Goal: Task Accomplishment & Management: Complete application form

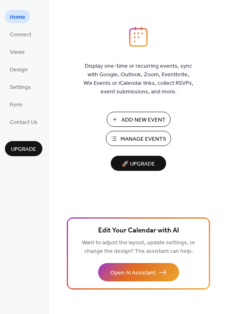
click at [157, 119] on span "Add New Event" at bounding box center [144, 120] width 44 height 9
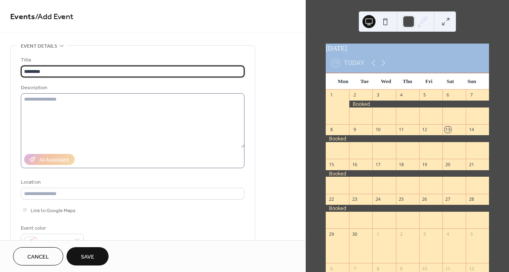
type input "********"
click at [145, 115] on textarea at bounding box center [132, 120] width 223 height 55
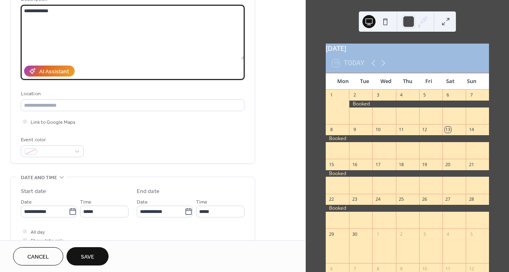
scroll to position [90, 0]
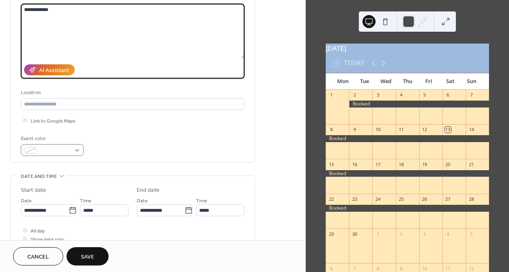
type textarea "**********"
click at [64, 156] on div at bounding box center [52, 150] width 63 height 12
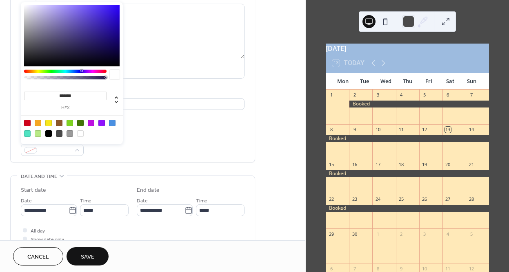
click at [60, 133] on div at bounding box center [59, 133] width 7 height 7
type input "*******"
click at [69, 211] on icon at bounding box center [73, 211] width 8 height 8
click at [69, 211] on input "**********" at bounding box center [45, 211] width 48 height 12
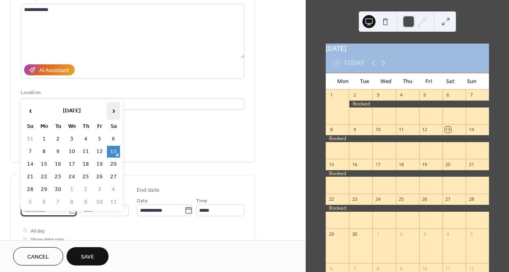
click at [112, 111] on span "›" at bounding box center [113, 111] width 12 height 16
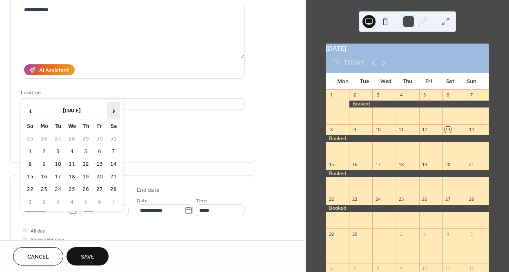
click at [112, 111] on span "›" at bounding box center [113, 111] width 12 height 16
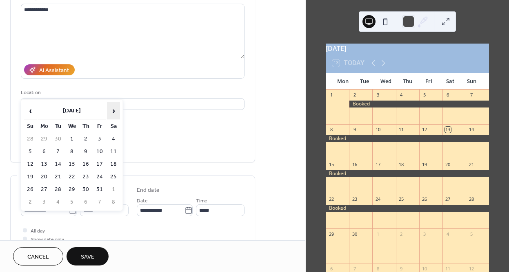
click at [112, 111] on span "›" at bounding box center [113, 111] width 12 height 16
click at [60, 137] on td "1" at bounding box center [57, 139] width 13 height 12
type input "**********"
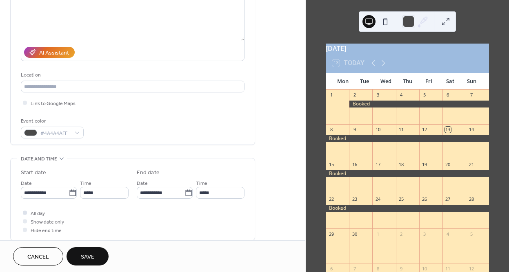
scroll to position [109, 0]
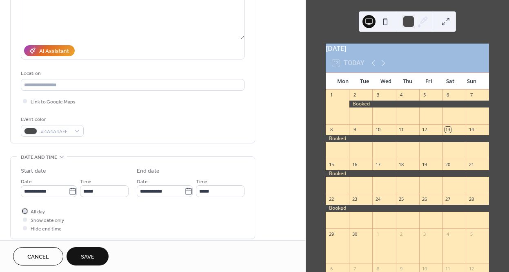
click at [25, 212] on div at bounding box center [25, 211] width 4 height 4
click at [186, 193] on icon at bounding box center [188, 192] width 8 height 8
click at [184, 193] on input "**********" at bounding box center [161, 192] width 48 height 12
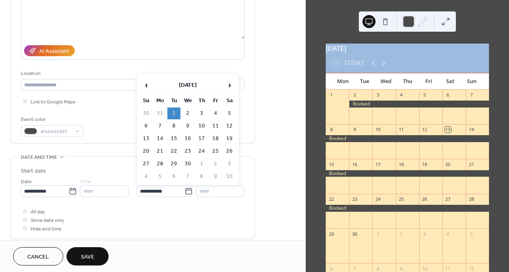
drag, startPoint x: 188, startPoint y: 161, endPoint x: 185, endPoint y: 164, distance: 4.6
click at [188, 161] on td "30" at bounding box center [187, 164] width 13 height 12
type input "**********"
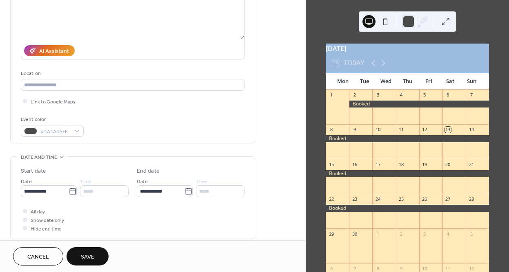
click at [93, 254] on span "Save" at bounding box center [87, 257] width 13 height 9
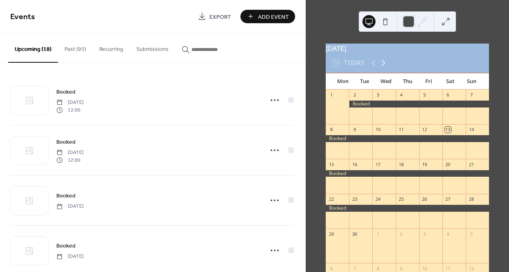
click at [383, 66] on icon at bounding box center [383, 63] width 4 height 6
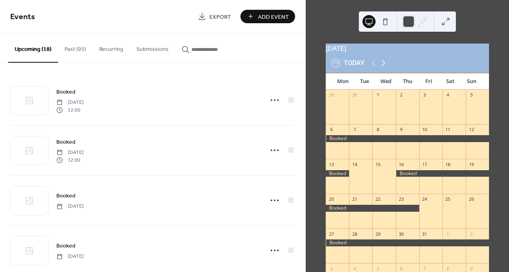
click at [383, 66] on icon at bounding box center [383, 63] width 4 height 6
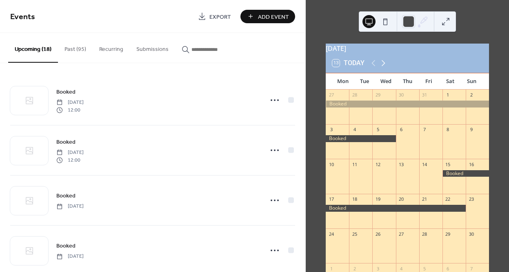
click at [383, 66] on icon at bounding box center [383, 63] width 4 height 6
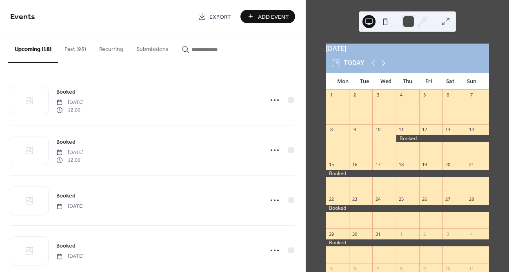
click at [383, 68] on icon at bounding box center [383, 63] width 10 height 10
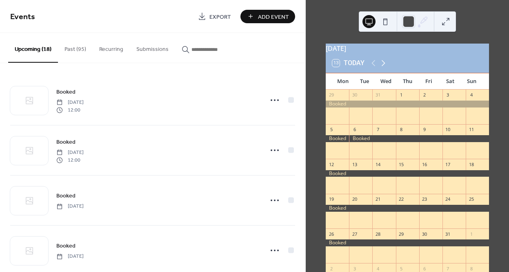
click at [383, 68] on icon at bounding box center [383, 63] width 10 height 10
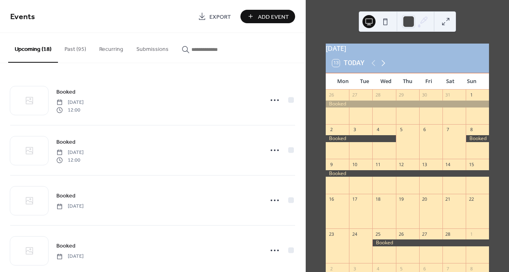
click at [383, 68] on icon at bounding box center [383, 63] width 10 height 10
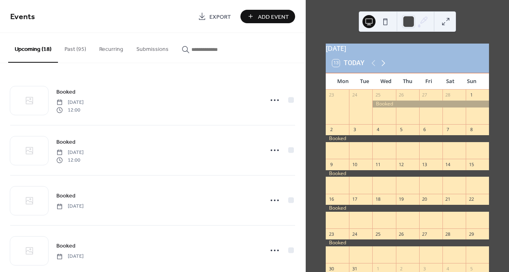
click at [383, 68] on icon at bounding box center [383, 63] width 10 height 10
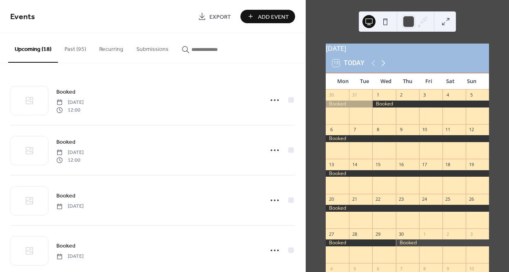
click at [383, 68] on icon at bounding box center [383, 63] width 10 height 10
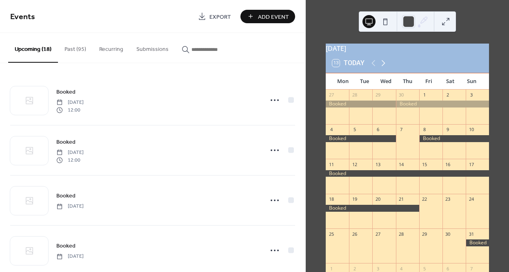
click at [383, 68] on icon at bounding box center [383, 63] width 10 height 10
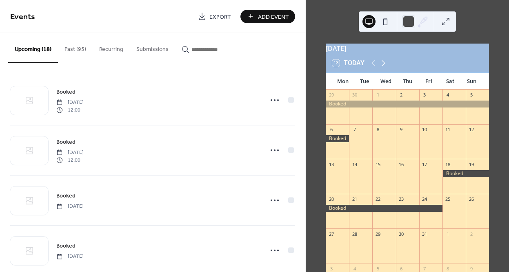
click at [383, 68] on icon at bounding box center [383, 63] width 10 height 10
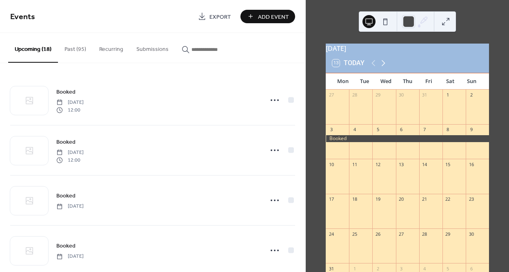
click at [383, 68] on icon at bounding box center [383, 63] width 10 height 10
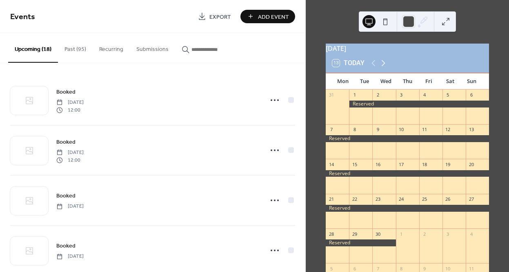
click at [383, 68] on icon at bounding box center [383, 63] width 10 height 10
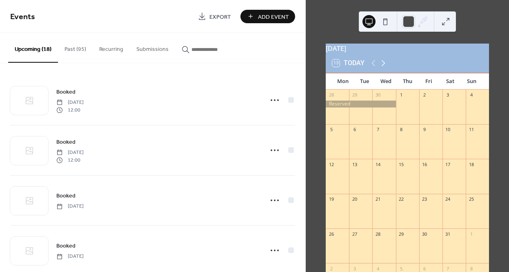
click at [383, 68] on icon at bounding box center [383, 63] width 10 height 10
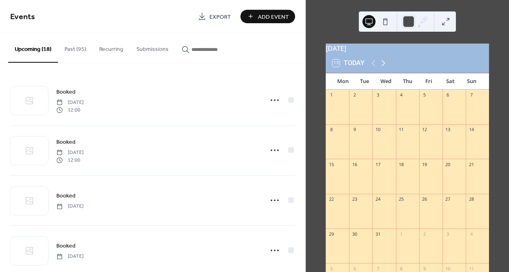
click at [383, 68] on icon at bounding box center [383, 63] width 10 height 10
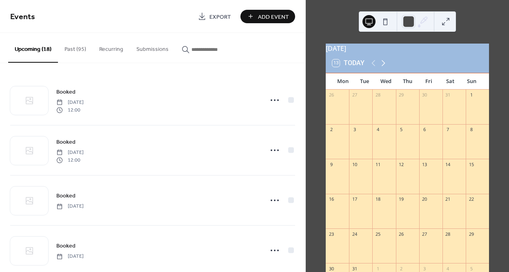
click at [383, 68] on icon at bounding box center [383, 63] width 10 height 10
click at [371, 68] on icon at bounding box center [373, 63] width 10 height 10
click at [372, 66] on icon at bounding box center [374, 63] width 4 height 6
click at [382, 68] on icon at bounding box center [383, 63] width 10 height 10
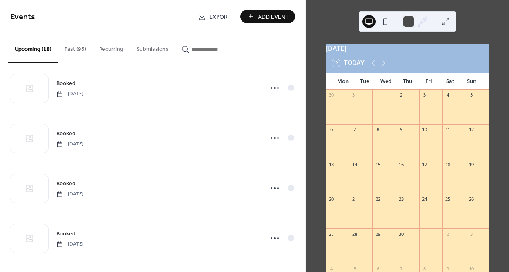
scroll to position [170, 0]
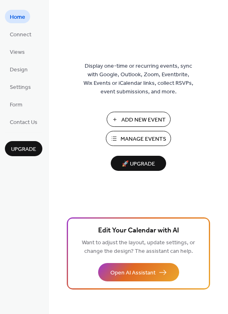
click at [128, 118] on span "Add New Event" at bounding box center [144, 120] width 44 height 9
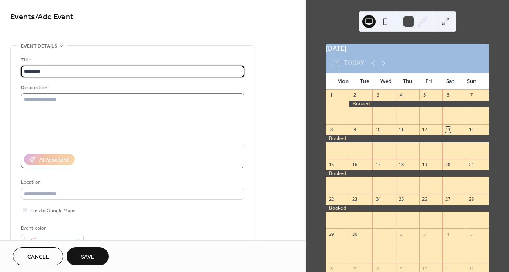
type input "********"
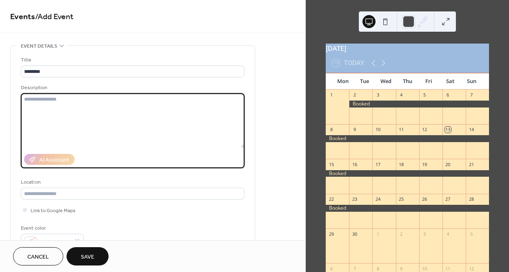
click at [144, 117] on textarea at bounding box center [132, 120] width 223 height 55
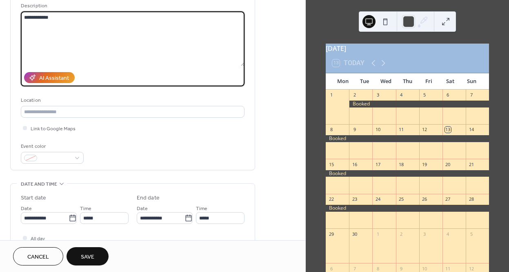
scroll to position [83, 0]
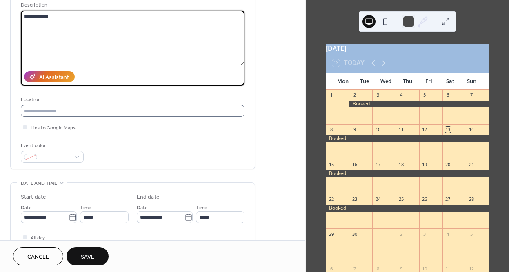
type textarea "**********"
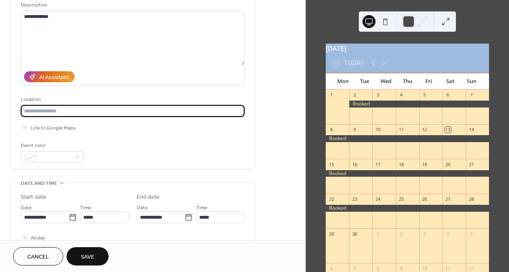
click at [69, 113] on input "text" at bounding box center [132, 111] width 223 height 12
click at [69, 155] on span at bounding box center [55, 158] width 30 height 9
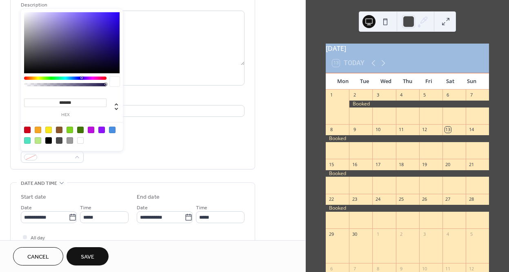
click at [59, 140] on div at bounding box center [59, 140] width 7 height 7
type input "*******"
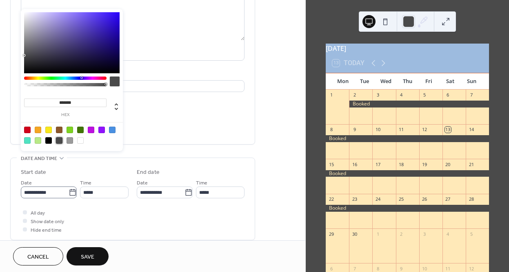
scroll to position [113, 0]
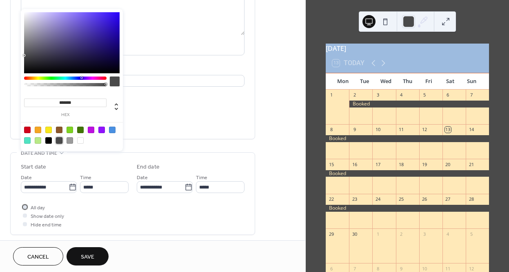
click at [28, 206] on div at bounding box center [25, 207] width 8 height 8
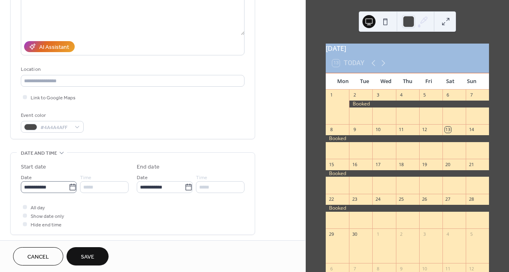
click at [69, 189] on icon at bounding box center [73, 188] width 8 height 8
click at [69, 189] on input "**********" at bounding box center [45, 187] width 48 height 12
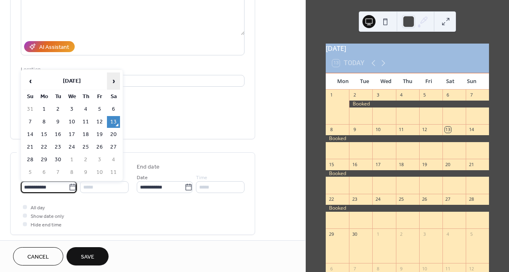
click at [113, 80] on span "›" at bounding box center [113, 81] width 12 height 16
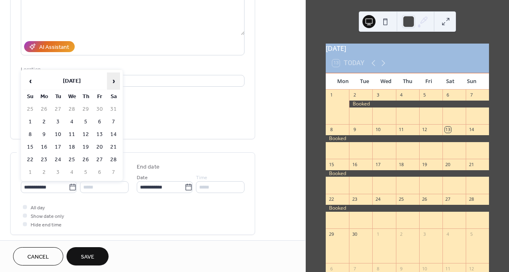
click at [113, 80] on span "›" at bounding box center [113, 81] width 12 height 16
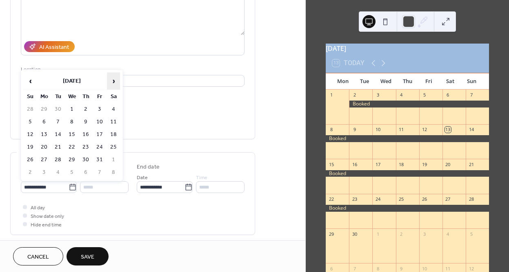
click at [113, 80] on span "›" at bounding box center [113, 81] width 12 height 16
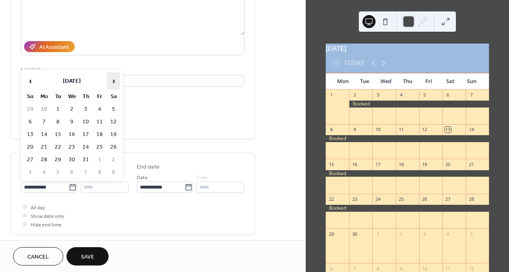
click at [113, 80] on span "›" at bounding box center [113, 81] width 12 height 16
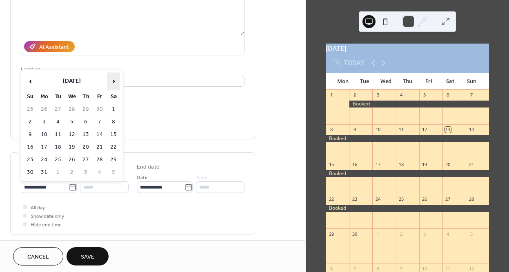
click at [113, 80] on span "›" at bounding box center [113, 81] width 12 height 16
click at [71, 108] on td "1" at bounding box center [71, 110] width 13 height 12
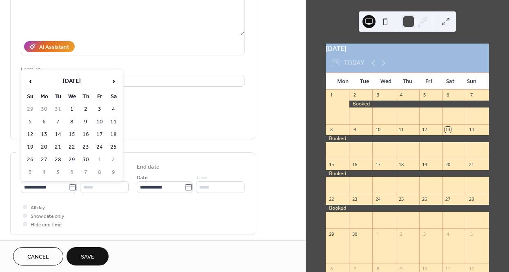
type input "**********"
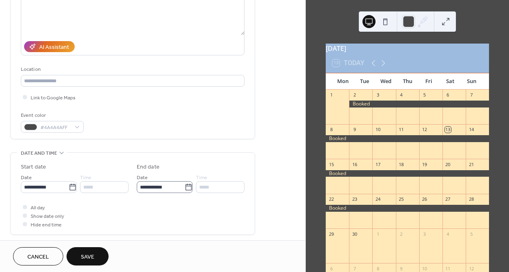
click at [184, 187] on icon at bounding box center [188, 188] width 8 height 8
click at [184, 187] on input "**********" at bounding box center [161, 187] width 48 height 12
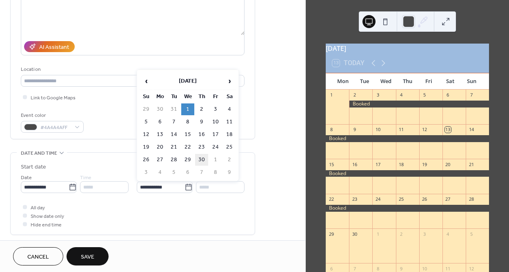
click at [201, 160] on td "30" at bounding box center [201, 160] width 13 height 12
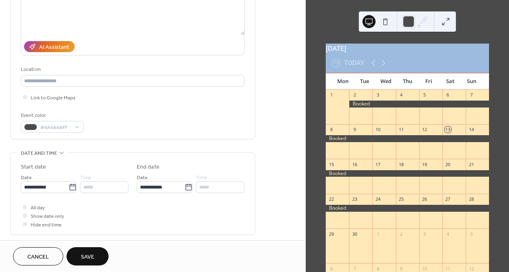
type input "**********"
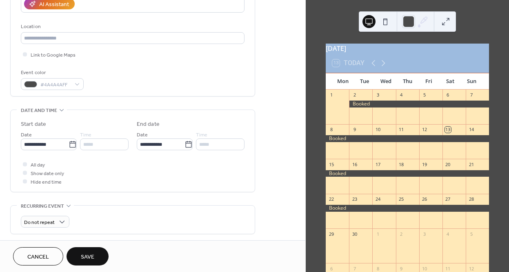
scroll to position [158, 0]
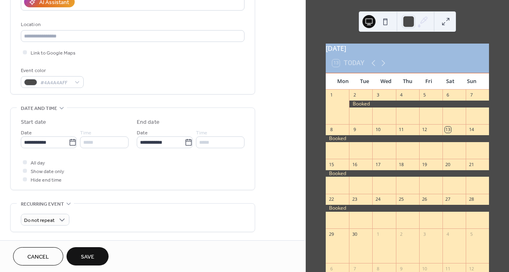
click at [89, 257] on span "Save" at bounding box center [87, 257] width 13 height 9
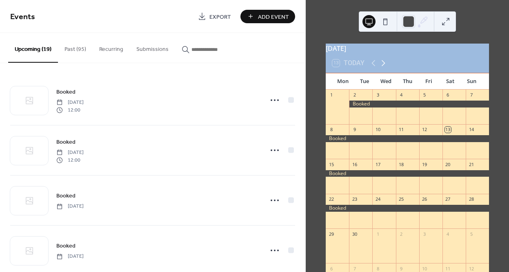
click at [384, 68] on icon at bounding box center [383, 63] width 10 height 10
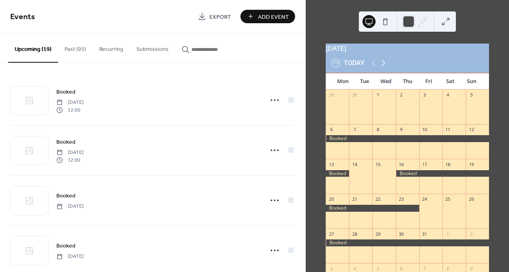
click at [384, 68] on icon at bounding box center [383, 63] width 10 height 10
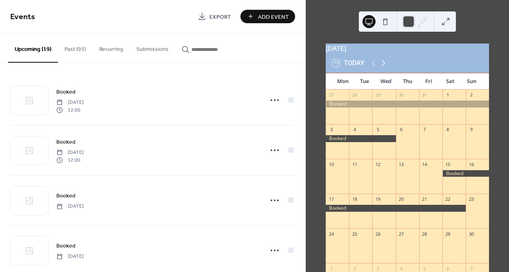
click at [384, 68] on icon at bounding box center [383, 63] width 10 height 10
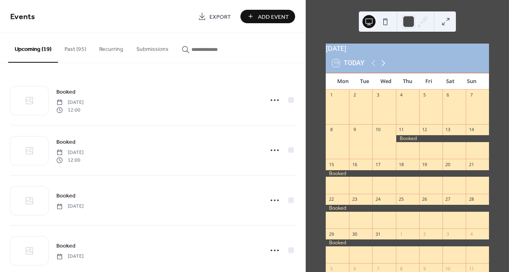
click at [384, 68] on icon at bounding box center [383, 63] width 10 height 10
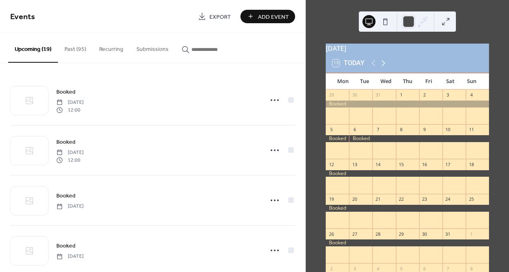
click at [384, 68] on icon at bounding box center [383, 63] width 10 height 10
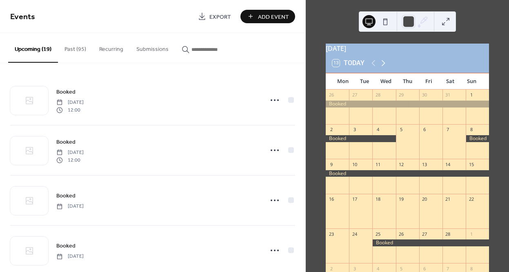
click at [384, 68] on icon at bounding box center [383, 63] width 10 height 10
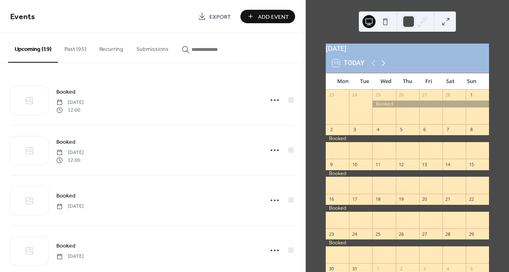
click at [384, 68] on icon at bounding box center [383, 63] width 10 height 10
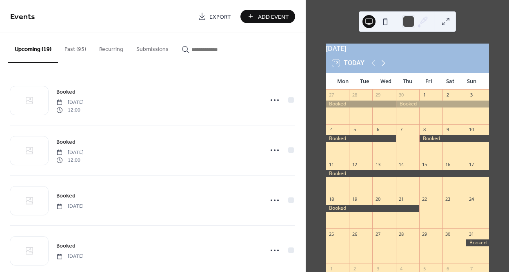
click at [384, 68] on icon at bounding box center [383, 63] width 10 height 10
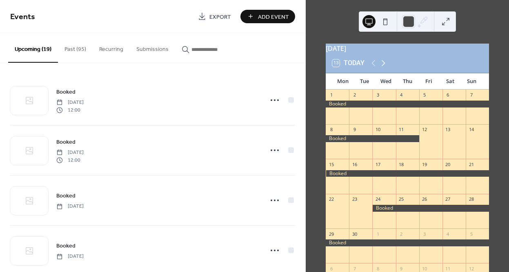
click at [384, 68] on icon at bounding box center [383, 63] width 10 height 10
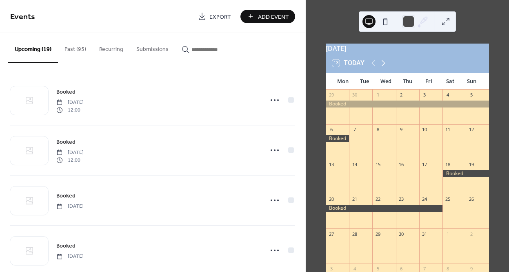
click at [384, 68] on icon at bounding box center [383, 63] width 10 height 10
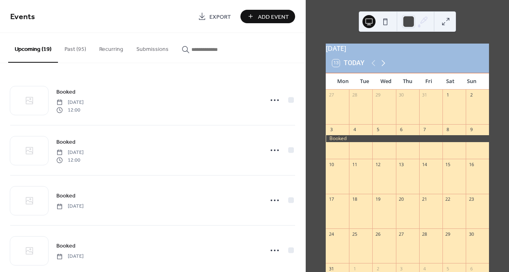
click at [384, 68] on icon at bounding box center [383, 63] width 10 height 10
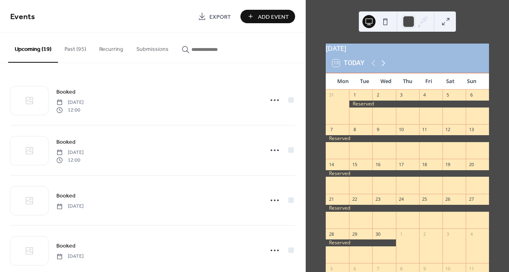
click at [384, 68] on icon at bounding box center [383, 63] width 10 height 10
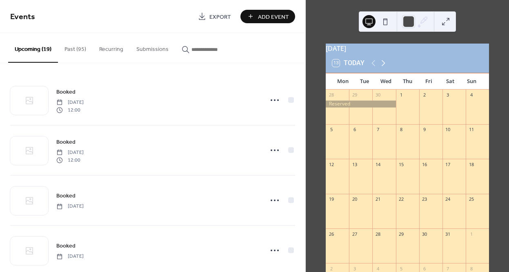
click at [384, 68] on icon at bounding box center [383, 63] width 10 height 10
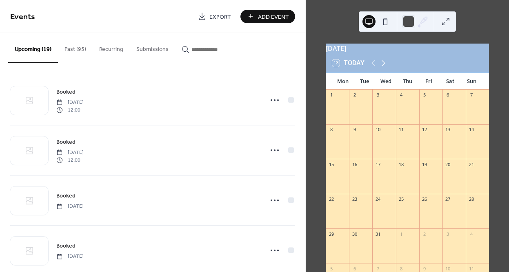
click at [384, 68] on icon at bounding box center [383, 63] width 10 height 10
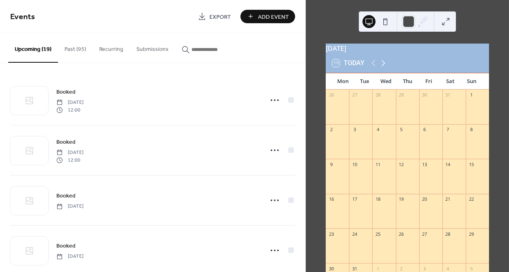
click at [384, 68] on icon at bounding box center [383, 63] width 10 height 10
